Goal: Transaction & Acquisition: Purchase product/service

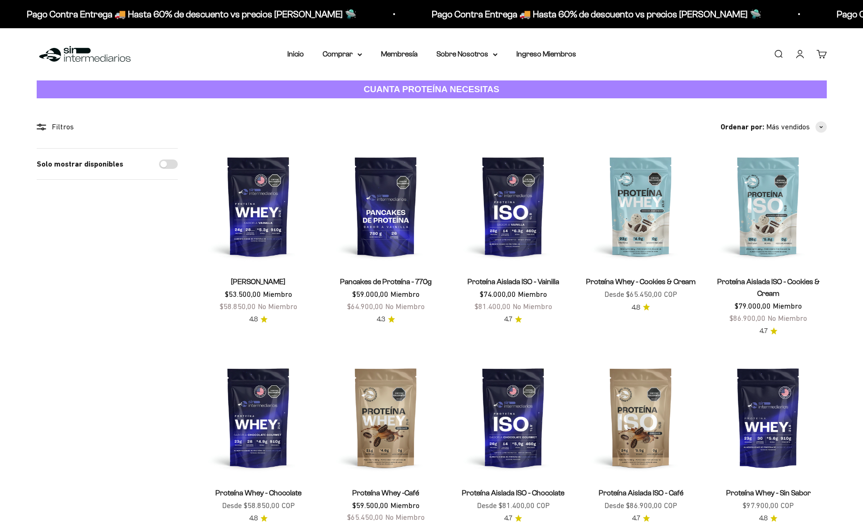
click at [777, 52] on link "Buscar" at bounding box center [778, 54] width 10 height 10
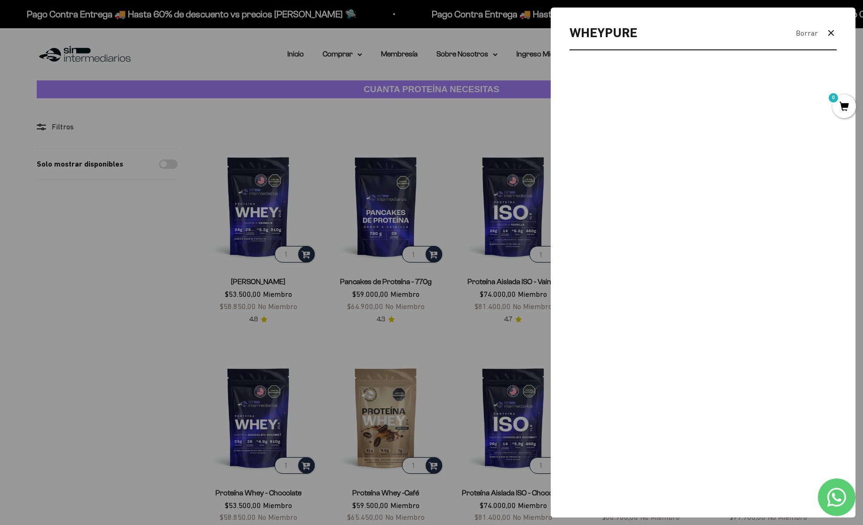
type input "WHEYPURE"
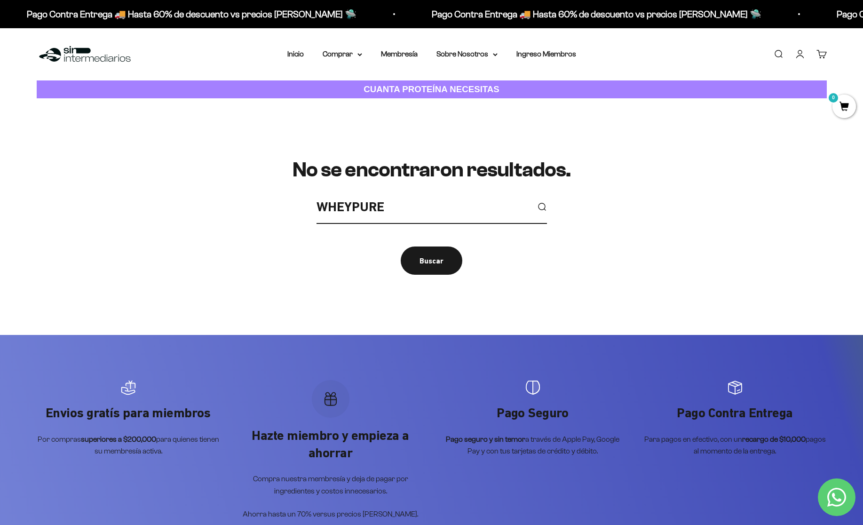
drag, startPoint x: 432, startPoint y: 212, endPoint x: 204, endPoint y: 195, distance: 228.8
click at [204, 195] on div "No se encontraron resultados. WHEYPURE Buscar" at bounding box center [432, 217] width 790 height 116
click at [426, 260] on div "Buscar" at bounding box center [432, 261] width 24 height 12
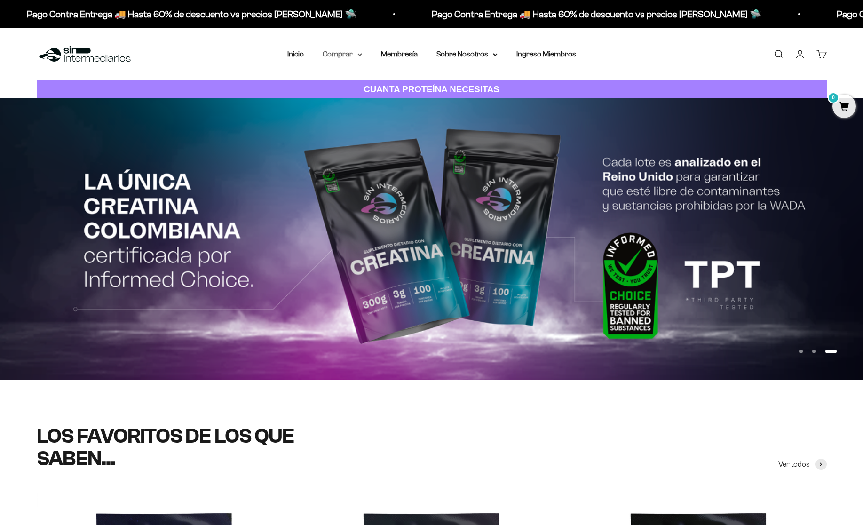
click at [358, 54] on icon at bounding box center [360, 55] width 4 height 2
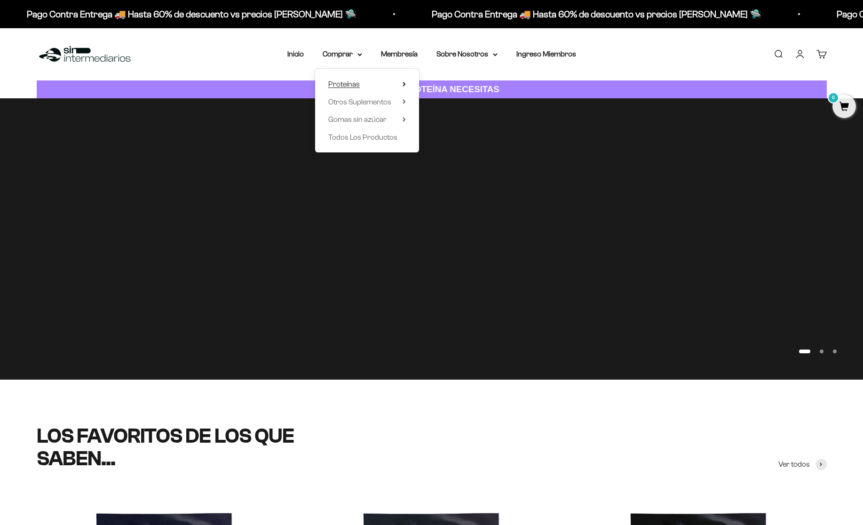
click at [395, 85] on summary "Proteínas" at bounding box center [367, 84] width 78 height 12
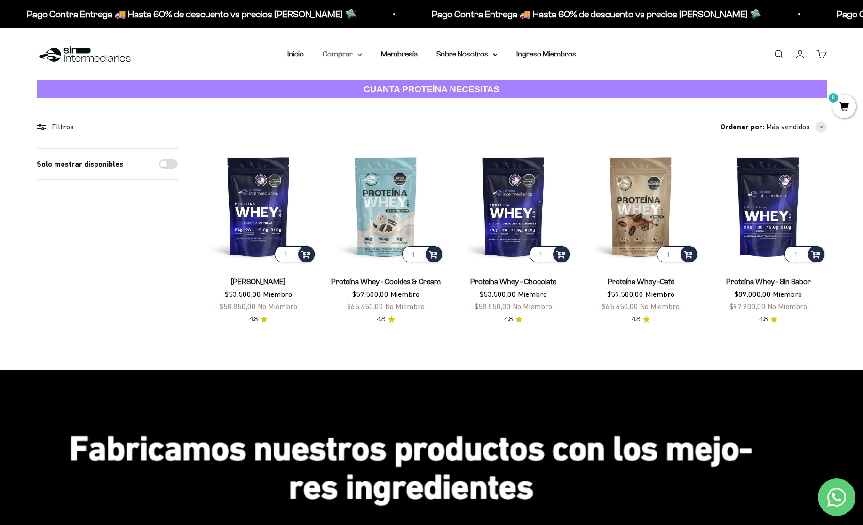
click at [358, 52] on summary "Comprar" at bounding box center [343, 54] width 40 height 12
click at [401, 81] on summary "Proteínas" at bounding box center [367, 84] width 78 height 12
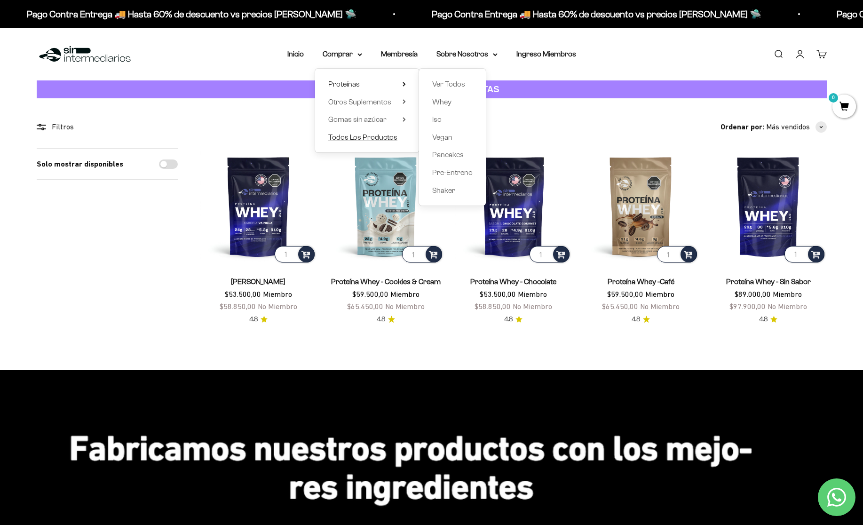
click at [385, 134] on span "Todos Los Productos" at bounding box center [362, 137] width 69 height 8
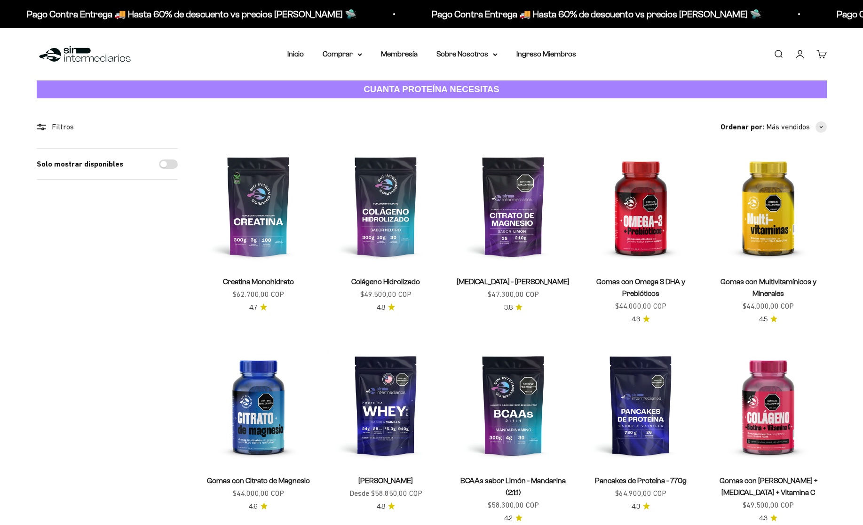
scroll to position [8, 0]
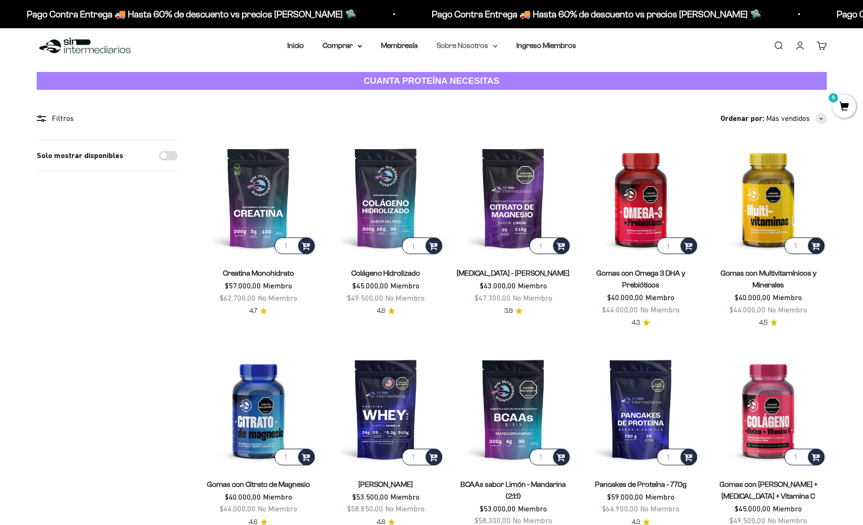
click at [493, 48] on summary "Sobre Nosotros" at bounding box center [467, 46] width 61 height 12
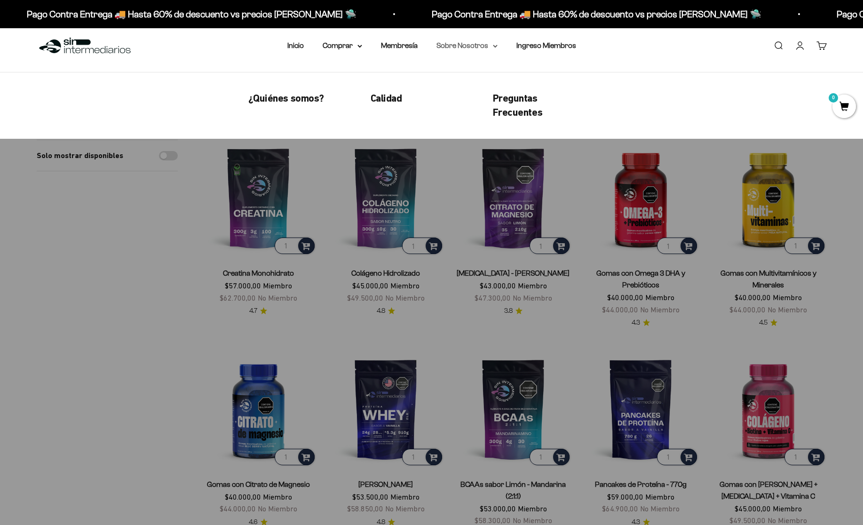
click at [493, 48] on summary "Sobre Nosotros" at bounding box center [467, 46] width 61 height 12
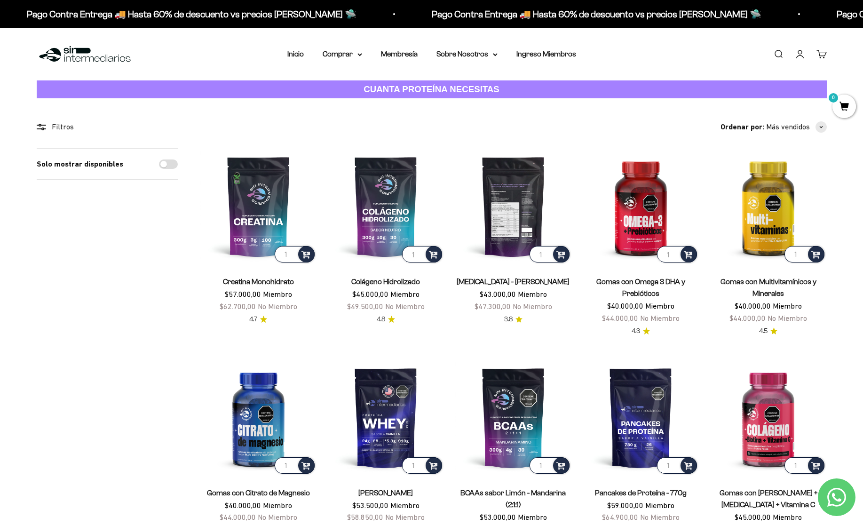
scroll to position [0, 0]
